Goal: Navigation & Orientation: Find specific page/section

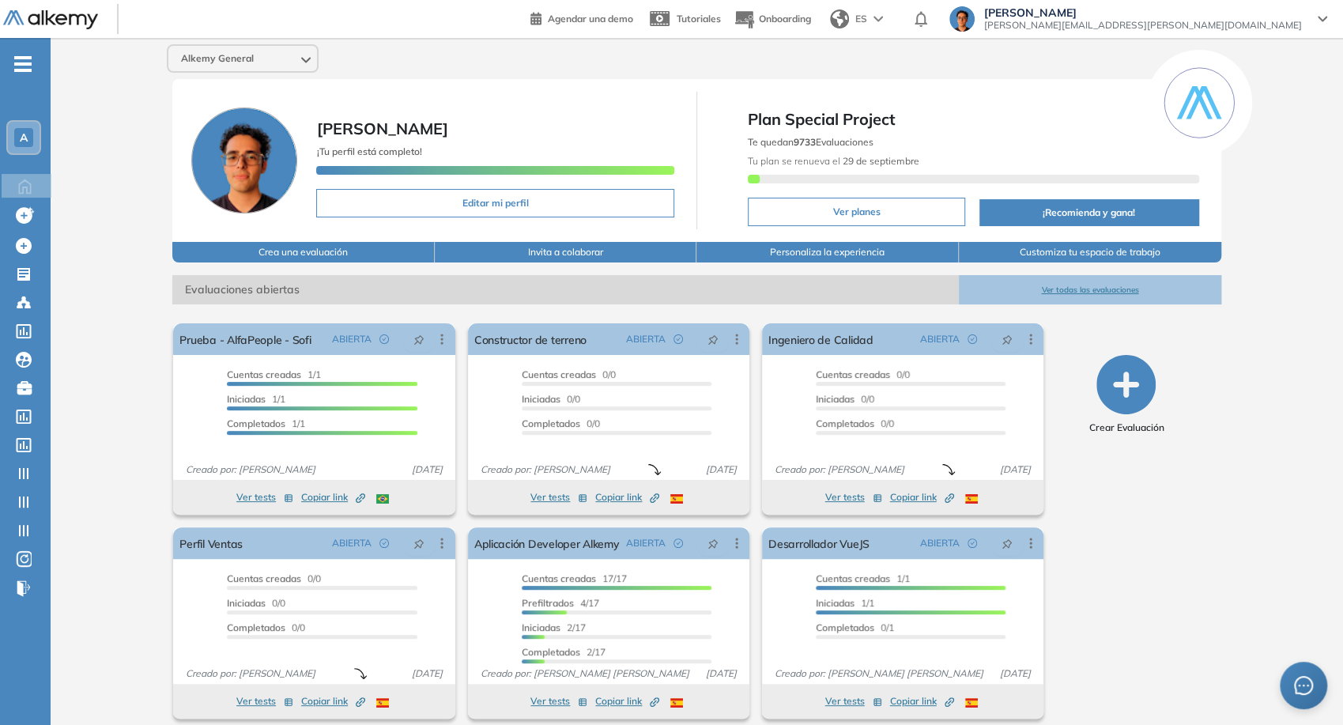
click at [285, 71] on div "Alkemy General" at bounding box center [243, 58] width 152 height 28
click at [278, 66] on div "Alkemy General" at bounding box center [242, 58] width 149 height 25
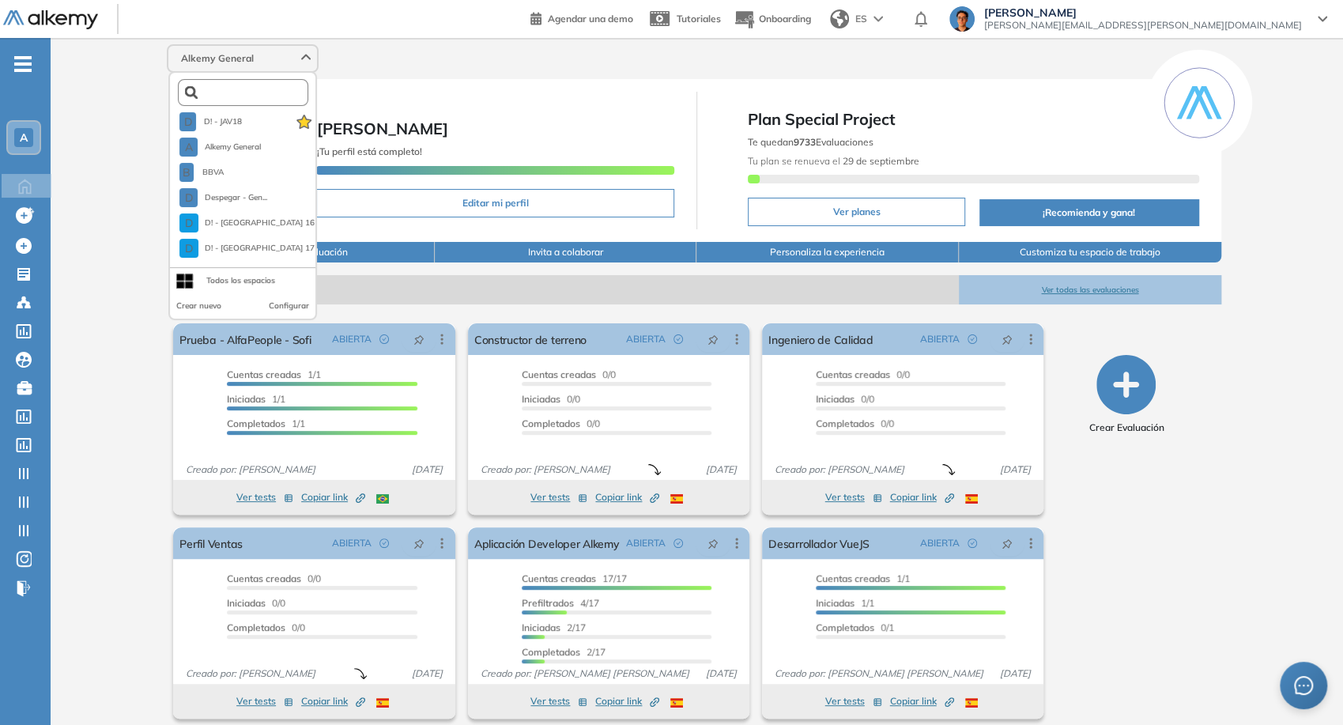
click at [277, 97] on input "text" at bounding box center [247, 93] width 99 height 12
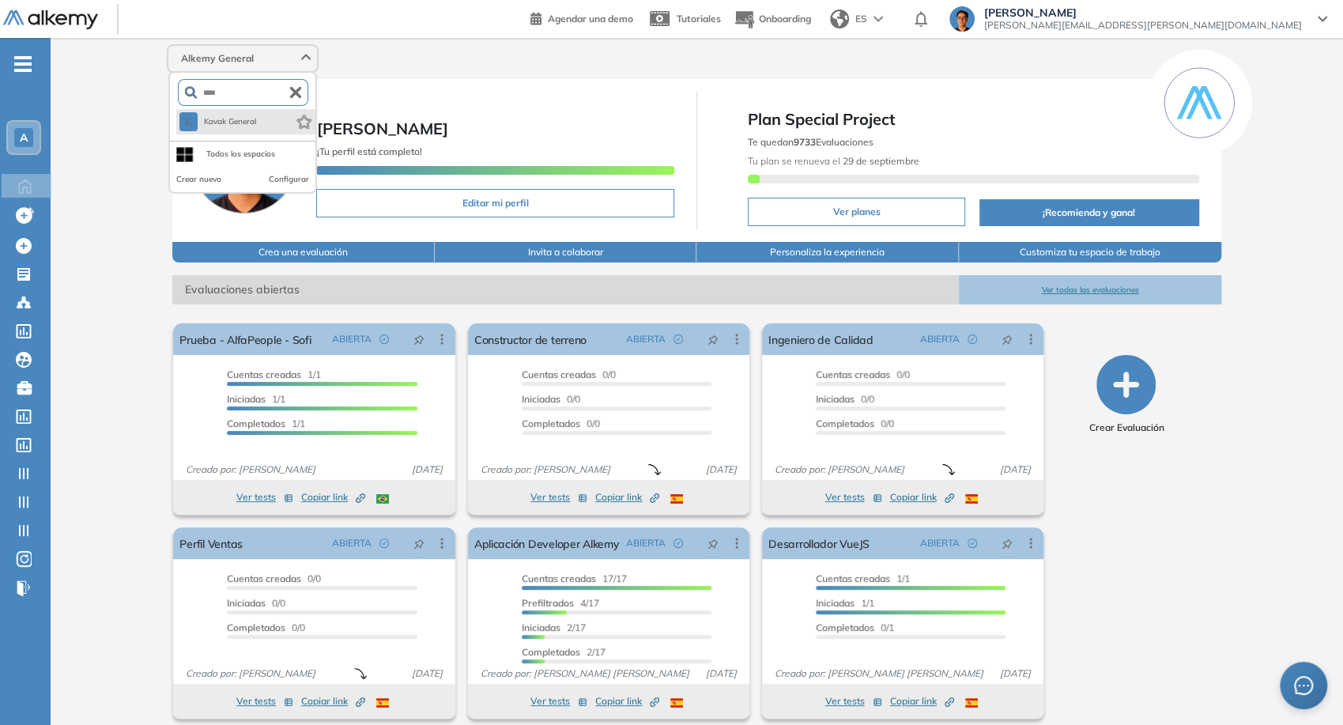
type input "****"
click at [267, 112] on li "K Kavak General" at bounding box center [245, 121] width 139 height 25
click at [240, 122] on span "Kavak General" at bounding box center [231, 121] width 54 height 13
